Goal: Task Accomplishment & Management: Use online tool/utility

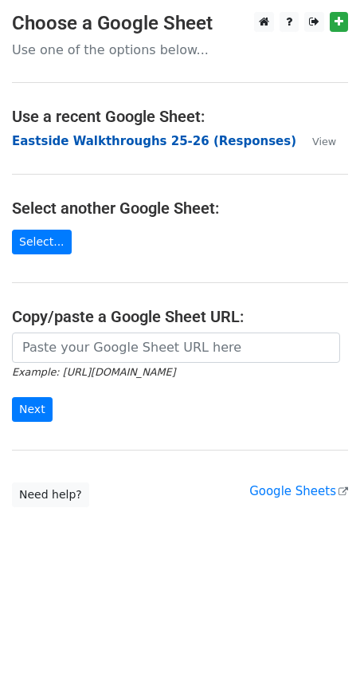
click at [162, 136] on strong "Eastside Walkthroughs 25-26 (Responses)" at bounding box center [154, 141] width 285 height 14
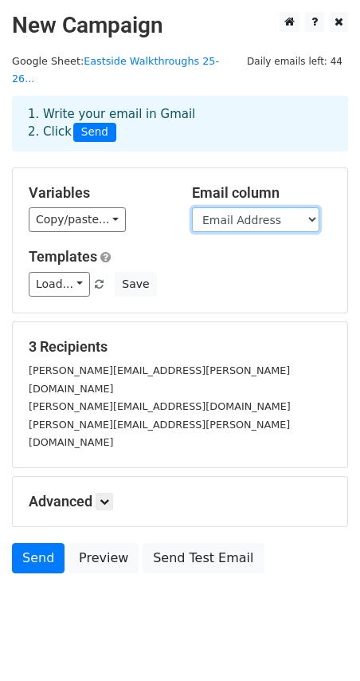
click at [266, 207] on select "Timestamp Email Address Email Grade Part of the Day Subject 2.1 Achieving Expec…" at bounding box center [256, 219] width 128 height 25
select select "Email"
click at [192, 207] on select "Timestamp Email Address Email Grade Part of the Day Subject 2.1 Achieving Expec…" at bounding box center [256, 219] width 128 height 25
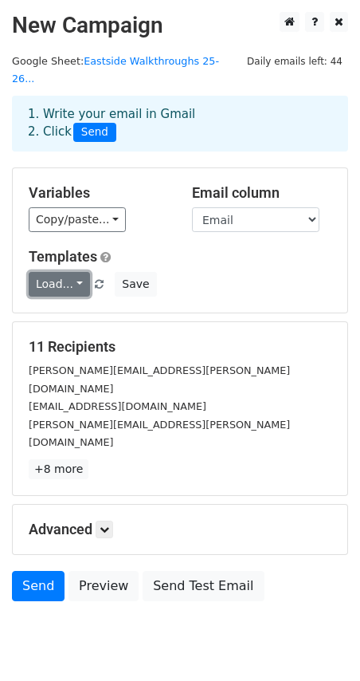
click at [70, 272] on link "Load..." at bounding box center [59, 284] width 61 height 25
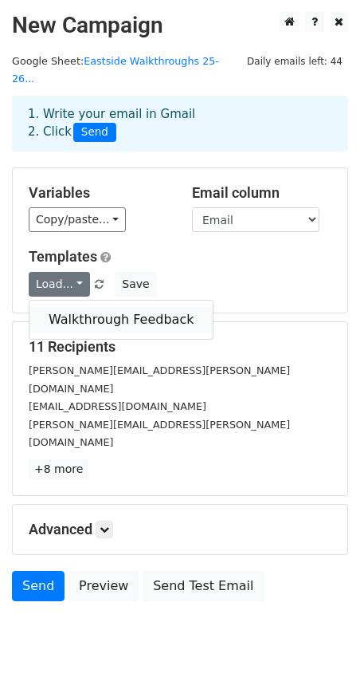
click at [81, 307] on link "Walkthrough Feedback" at bounding box center [121, 320] width 183 height 26
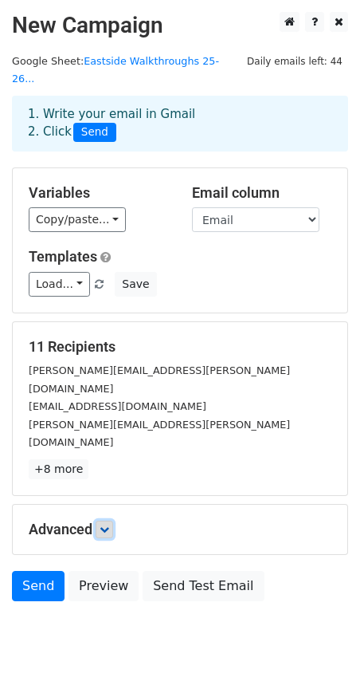
click at [108, 525] on icon at bounding box center [105, 530] width 10 height 10
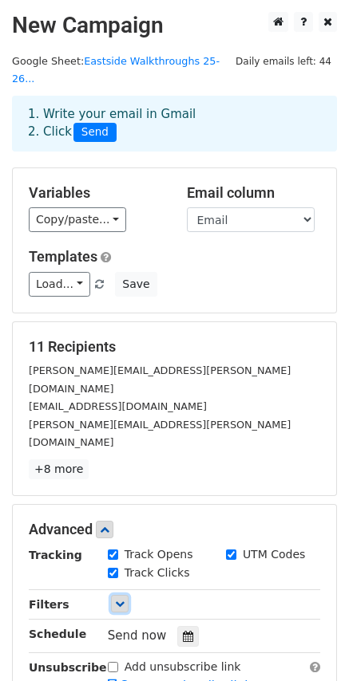
click at [115, 599] on icon at bounding box center [120, 604] width 10 height 10
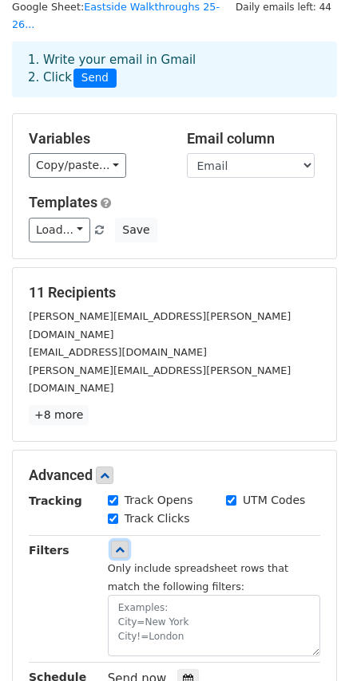
scroll to position [80, 0]
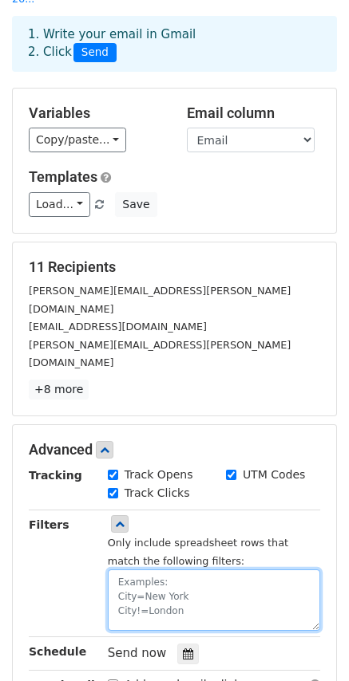
click at [166, 569] on textarea at bounding box center [214, 599] width 212 height 61
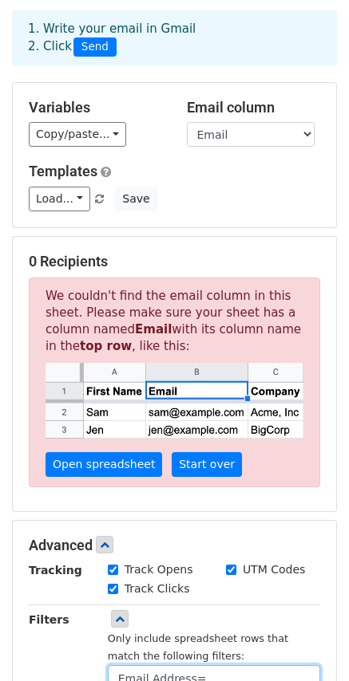
scroll to position [102, 0]
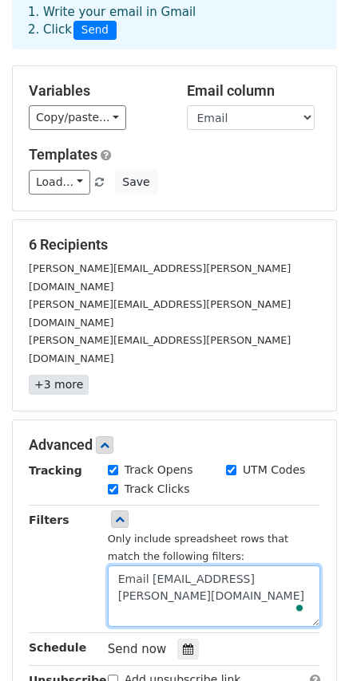
type textarea "Email [EMAIL_ADDRESS][PERSON_NAME][DOMAIN_NAME]"
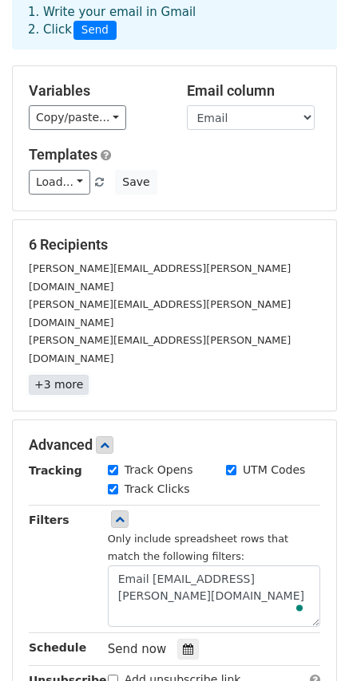
click at [57, 375] on link "+3 more" at bounding box center [59, 385] width 60 height 20
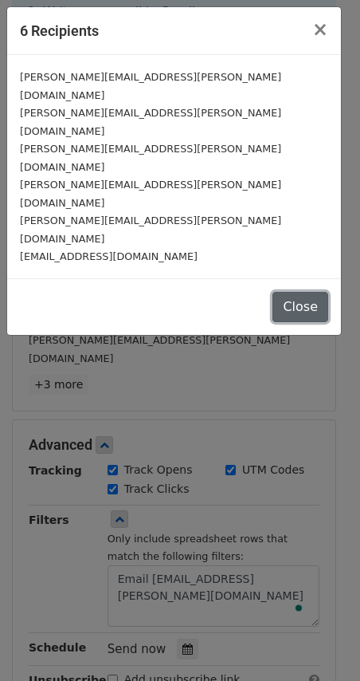
click at [301, 292] on button "Close" at bounding box center [301, 307] width 56 height 30
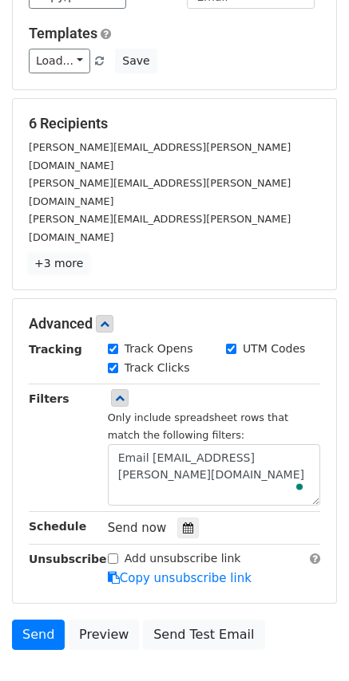
scroll to position [252, 0]
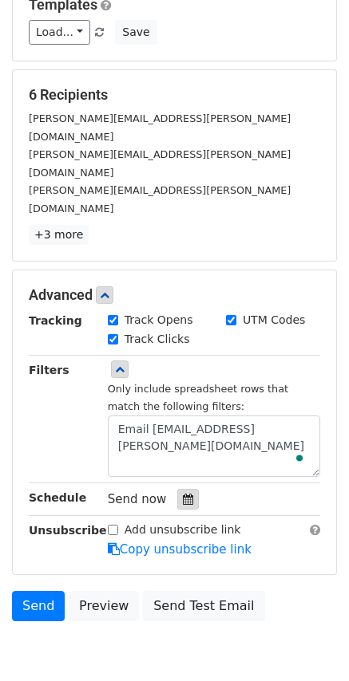
click at [183, 494] on icon at bounding box center [188, 499] width 10 height 11
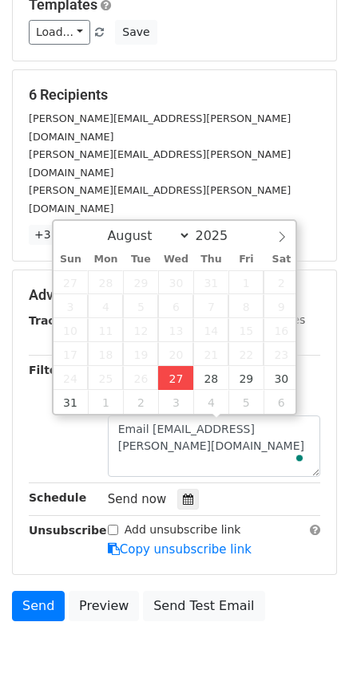
type input "[DATE] 15:57"
type input "03"
type input "57"
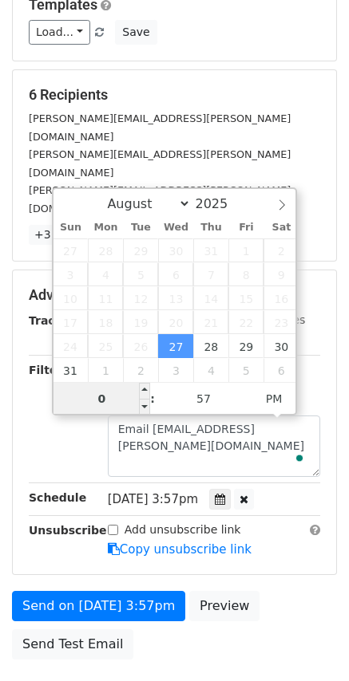
type input "04"
type input "[DATE] 16:57"
click at [286, 591] on div "Send on [DATE] 3:57pm Preview Send Test Email" at bounding box center [174, 629] width 349 height 77
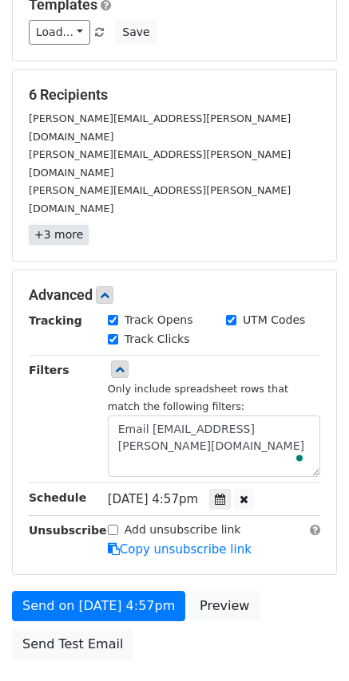
click at [64, 225] on link "+3 more" at bounding box center [59, 235] width 60 height 20
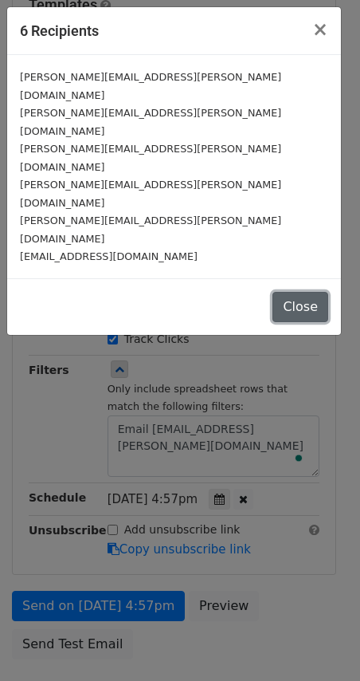
click at [305, 292] on button "Close" at bounding box center [301, 307] width 56 height 30
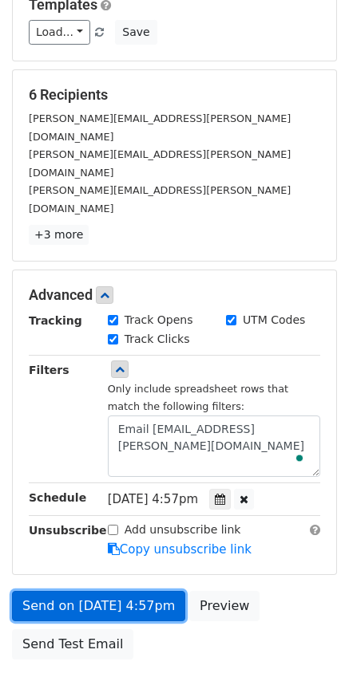
click at [87, 591] on link "Send on [DATE] 4:57pm" at bounding box center [98, 606] width 173 height 30
